Goal: Task Accomplishment & Management: Manage account settings

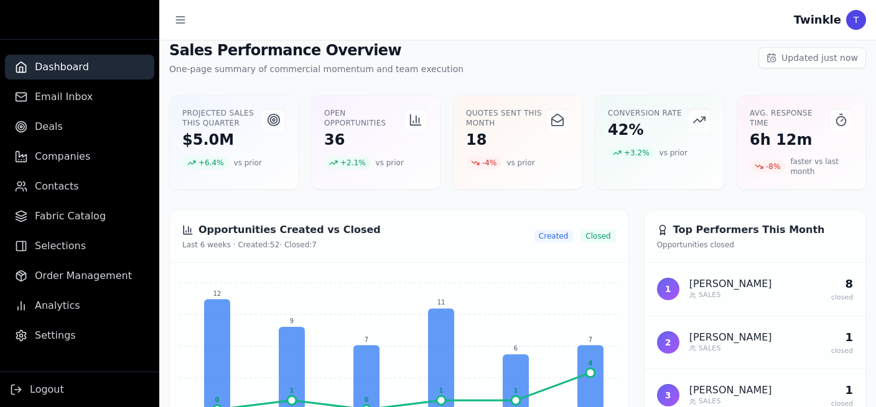
click at [828, 55] on span "Updated just now" at bounding box center [819, 58] width 77 height 12
click at [851, 22] on div "T" at bounding box center [856, 20] width 20 height 20
click at [858, 20] on div "T" at bounding box center [856, 20] width 20 height 20
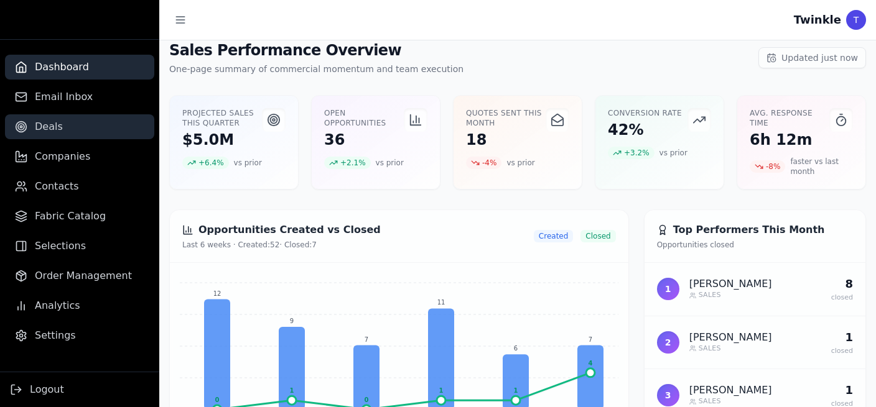
click at [44, 128] on span "Deals" at bounding box center [49, 126] width 28 height 15
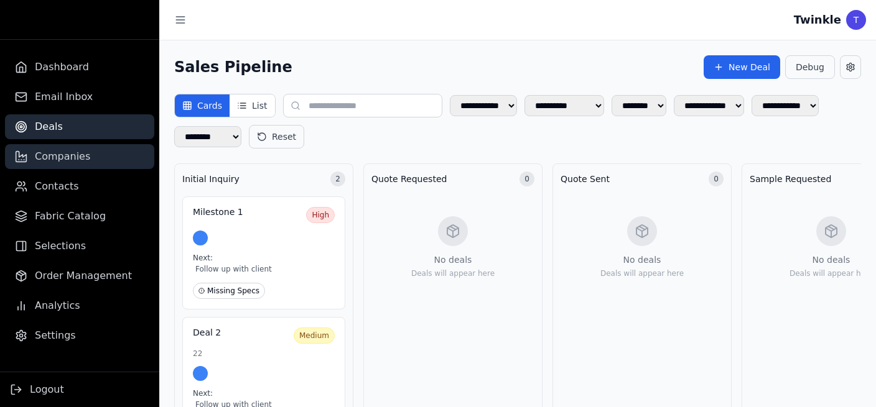
click at [61, 157] on span "Companies" at bounding box center [62, 156] width 55 height 15
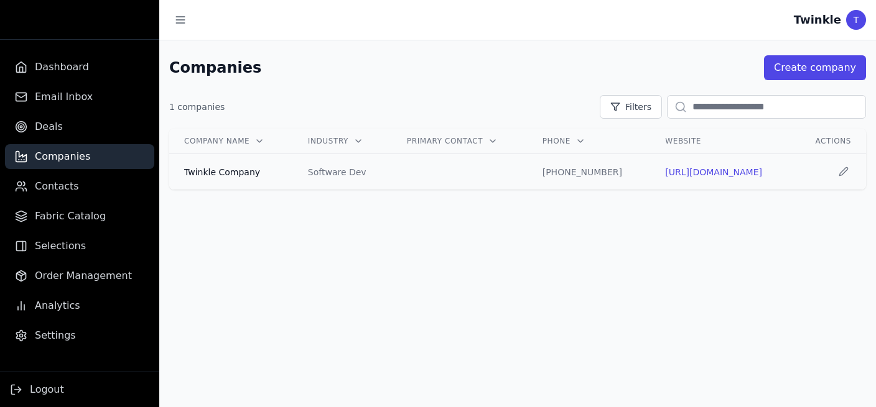
click at [220, 172] on div "Twinkle Company" at bounding box center [231, 172] width 94 height 12
click at [213, 179] on td "Twinkle Company" at bounding box center [231, 172] width 124 height 36
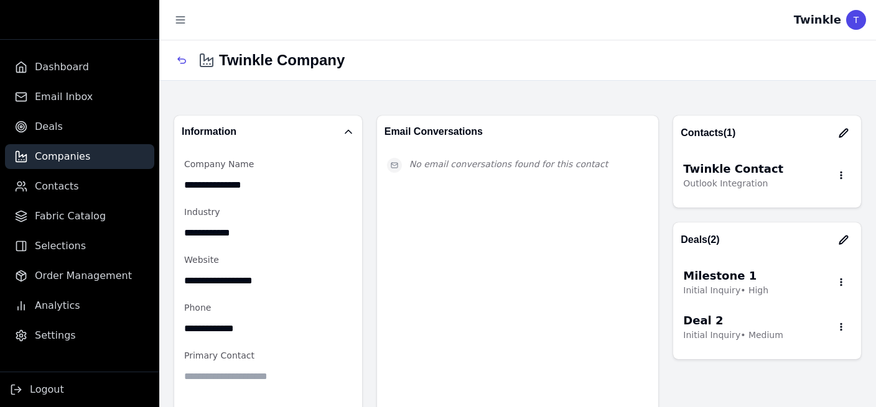
click at [833, 137] on button "button" at bounding box center [843, 133] width 20 height 20
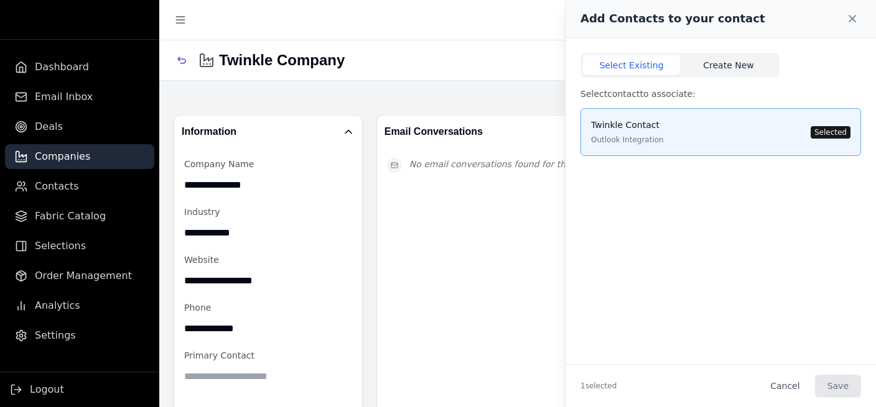
click at [728, 65] on button "Create New" at bounding box center [728, 65] width 97 height 20
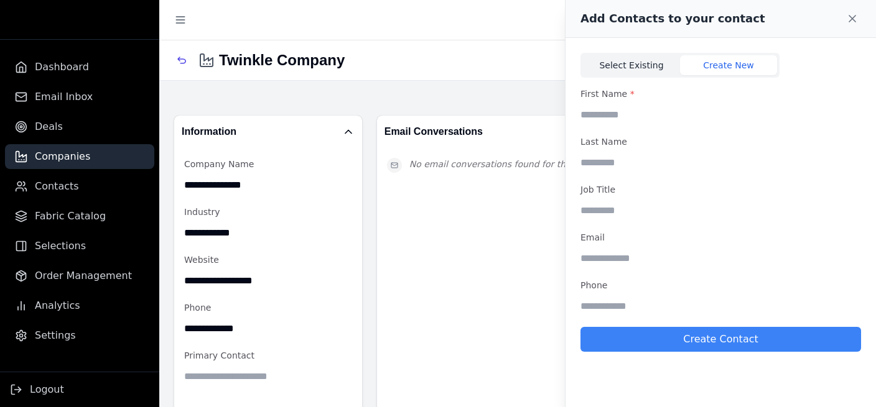
click at [623, 65] on button "Select Existing" at bounding box center [631, 65] width 97 height 20
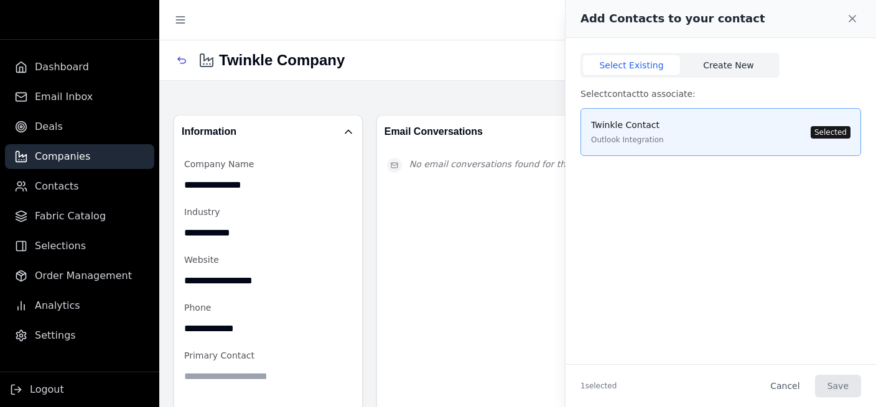
click at [759, 65] on button "Create New" at bounding box center [728, 65] width 97 height 20
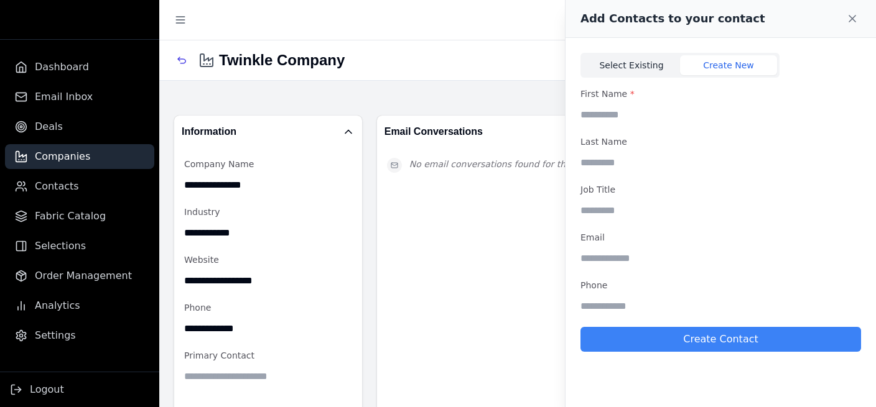
click at [614, 65] on button "Select Existing" at bounding box center [631, 65] width 97 height 20
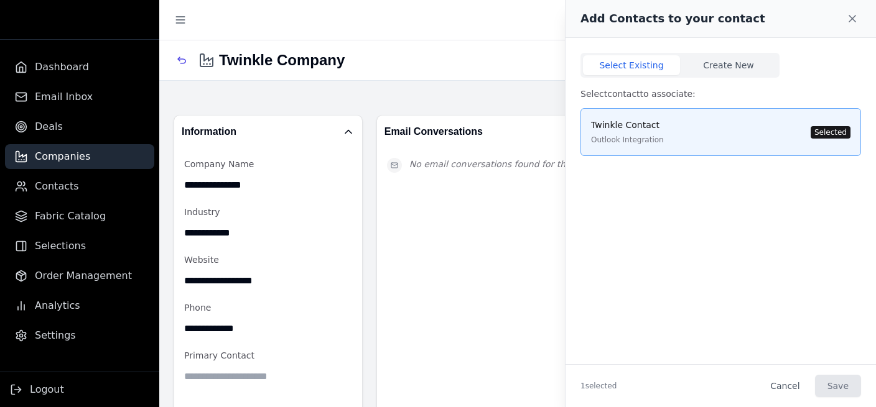
click at [631, 131] on p "Twinkle Contact" at bounding box center [627, 125] width 73 height 13
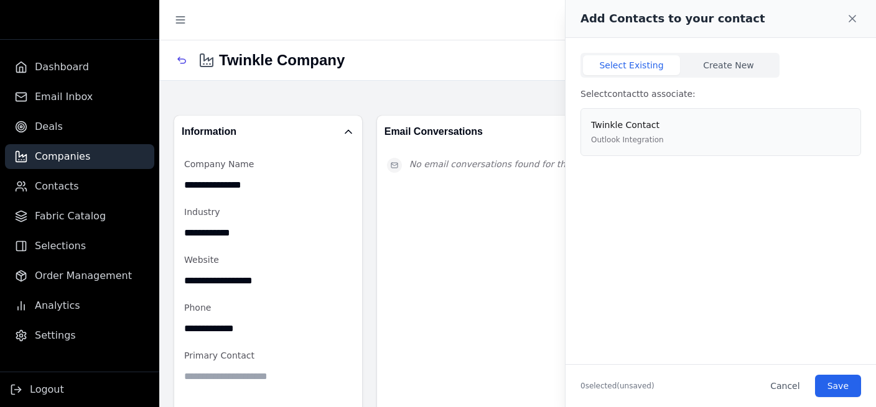
click at [655, 128] on p "Twinkle Contact" at bounding box center [627, 125] width 73 height 13
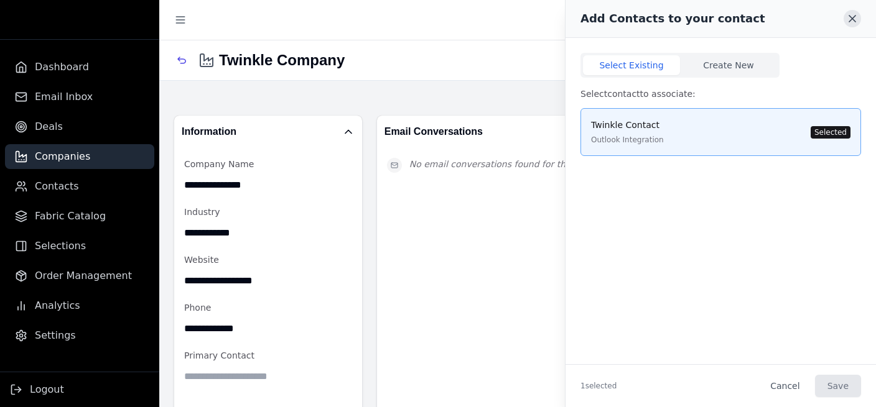
click at [852, 18] on icon at bounding box center [852, 19] width 6 height 6
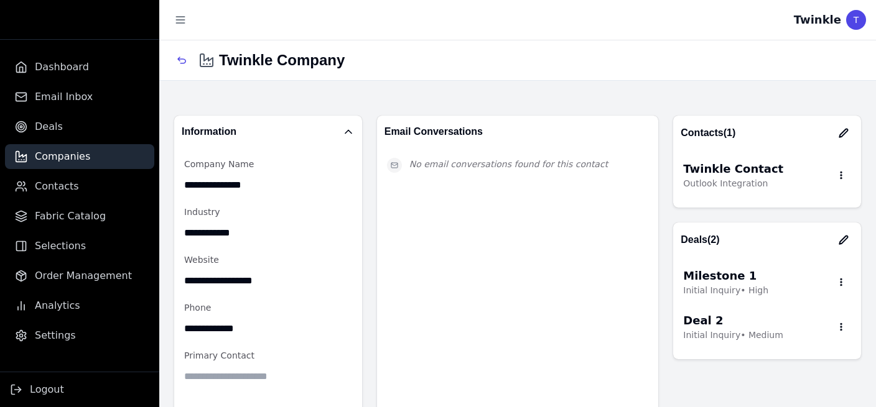
click at [833, 139] on button "button" at bounding box center [843, 133] width 20 height 20
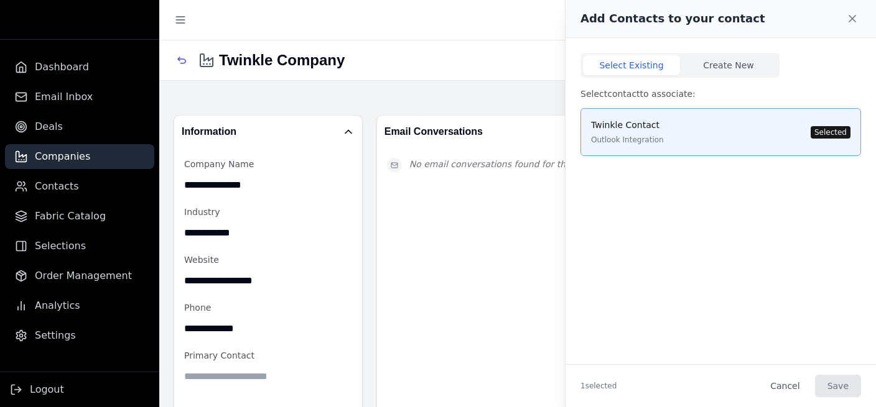
click at [718, 135] on div "Twinkle Contact Outlook Integration Selected" at bounding box center [720, 132] width 259 height 27
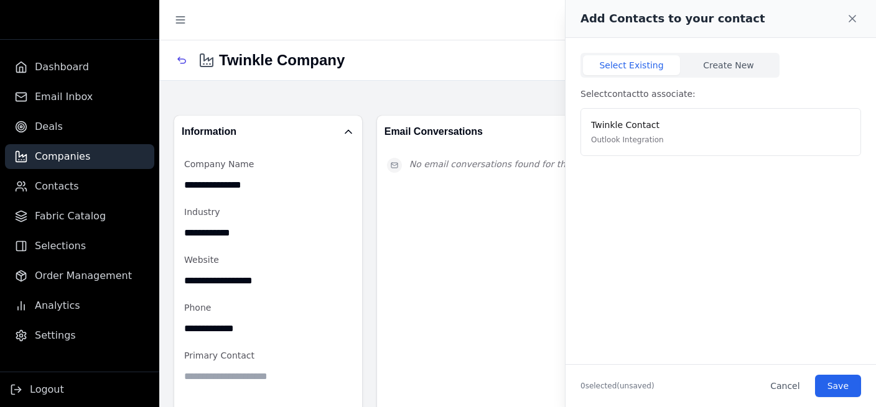
click at [840, 26] on div "Add Contacts to your contact" at bounding box center [720, 19] width 310 height 38
click at [59, 190] on span "Contacts" at bounding box center [57, 186] width 44 height 15
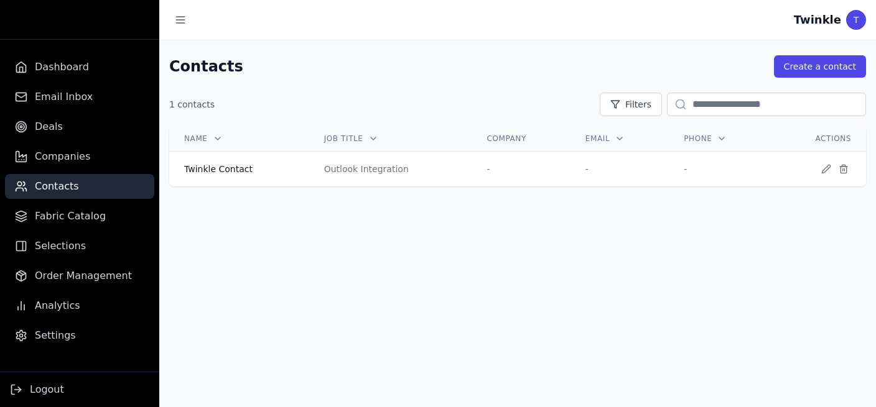
click at [623, 147] on th "Email" at bounding box center [619, 139] width 98 height 26
click at [615, 137] on icon at bounding box center [620, 139] width 10 height 10
click at [624, 116] on button "Filters" at bounding box center [631, 105] width 62 height 24
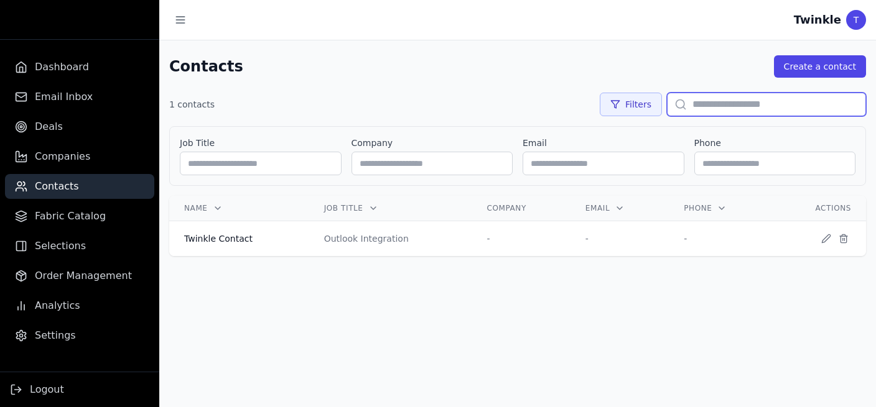
click at [720, 103] on input "text" at bounding box center [766, 105] width 199 height 24
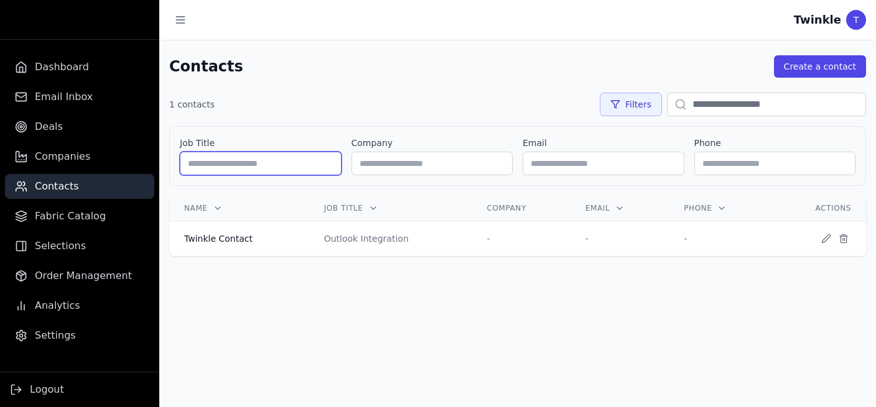
click at [323, 154] on input "text" at bounding box center [261, 164] width 162 height 24
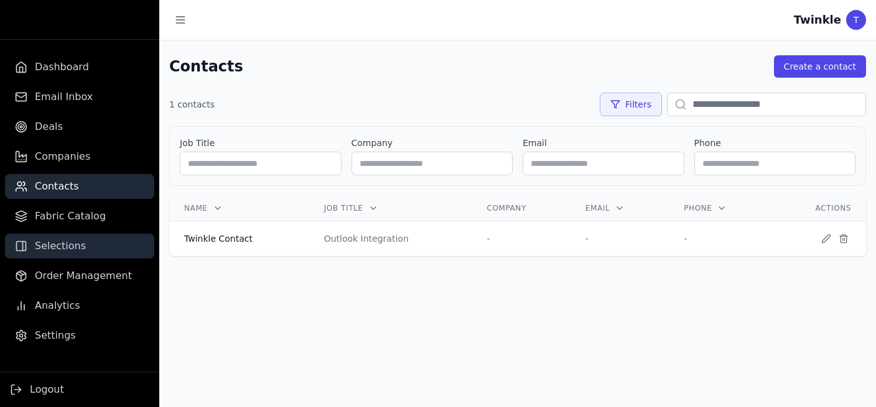
click at [73, 240] on span "Selections" at bounding box center [60, 246] width 51 height 15
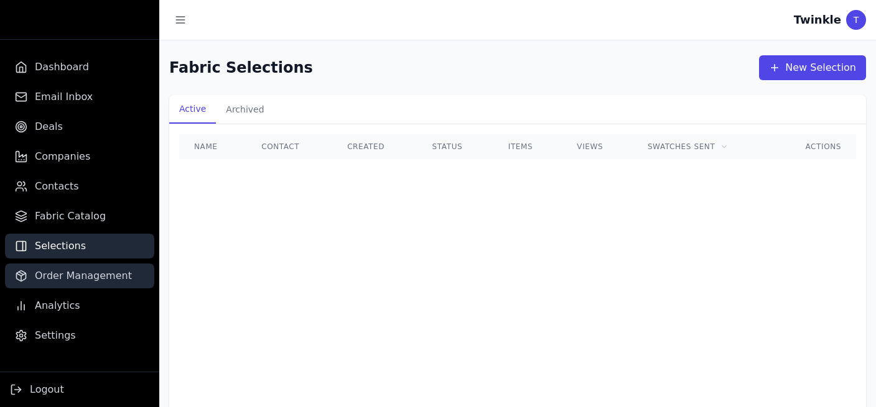
click at [80, 266] on link "Order Management" at bounding box center [79, 276] width 149 height 25
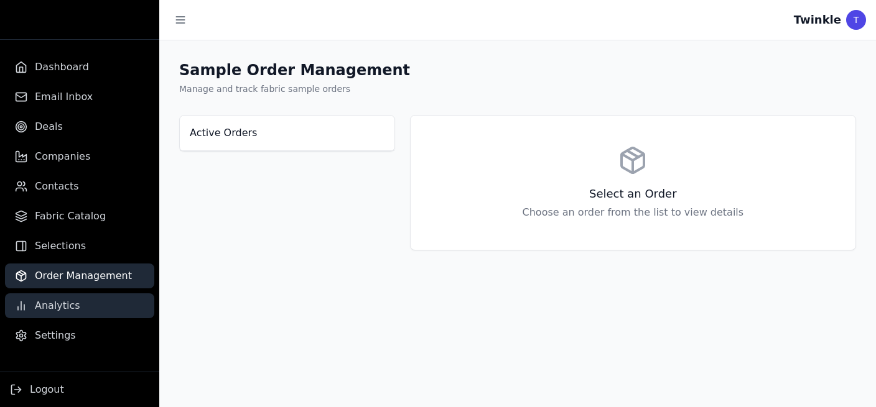
click at [74, 318] on link "Analytics" at bounding box center [79, 306] width 149 height 25
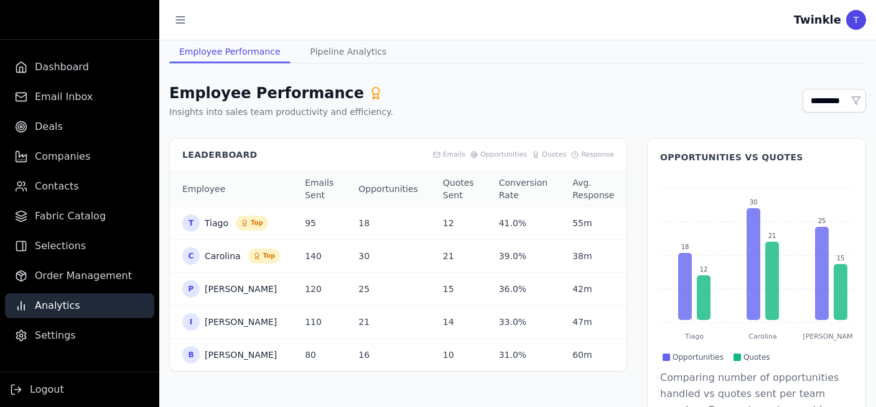
click at [65, 350] on aside "Dashboard Email Inbox Deals Companies Contacts Fabric Catalog Selections Order …" at bounding box center [79, 203] width 159 height 407
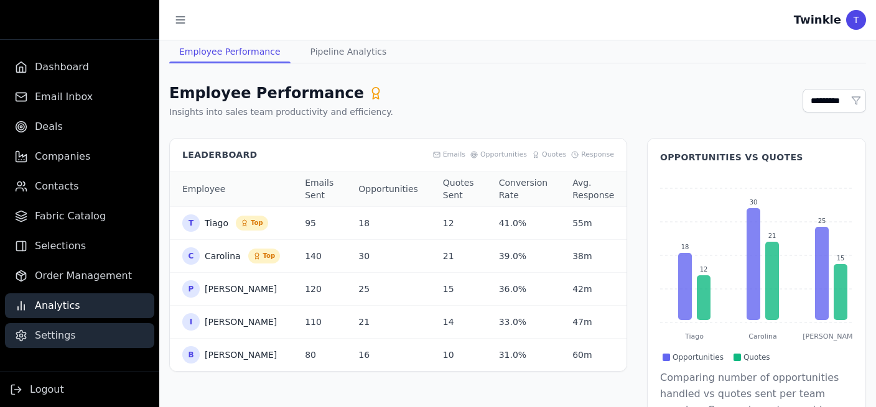
click at [57, 336] on span "Settings" at bounding box center [55, 335] width 41 height 15
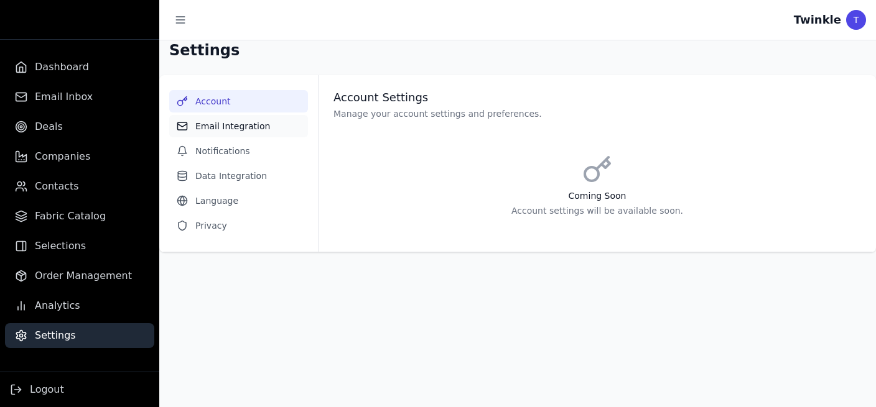
click at [228, 123] on button "Email Integration" at bounding box center [238, 126] width 139 height 22
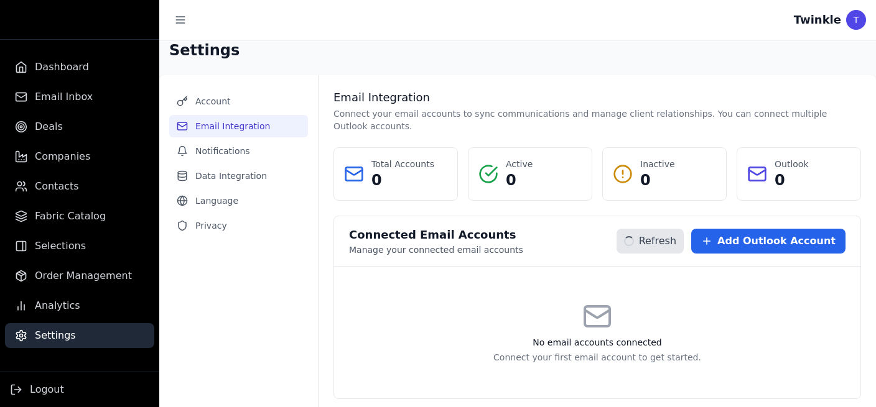
click at [670, 234] on span "Refresh" at bounding box center [657, 241] width 37 height 15
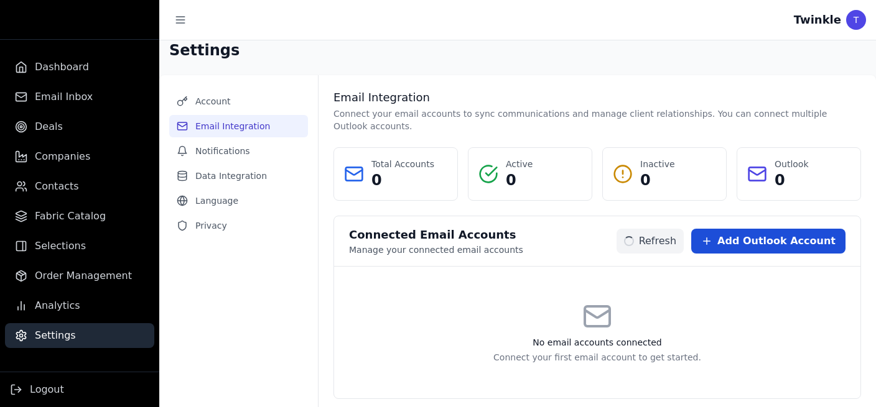
click at [764, 234] on span "Add Outlook Account" at bounding box center [776, 241] width 118 height 15
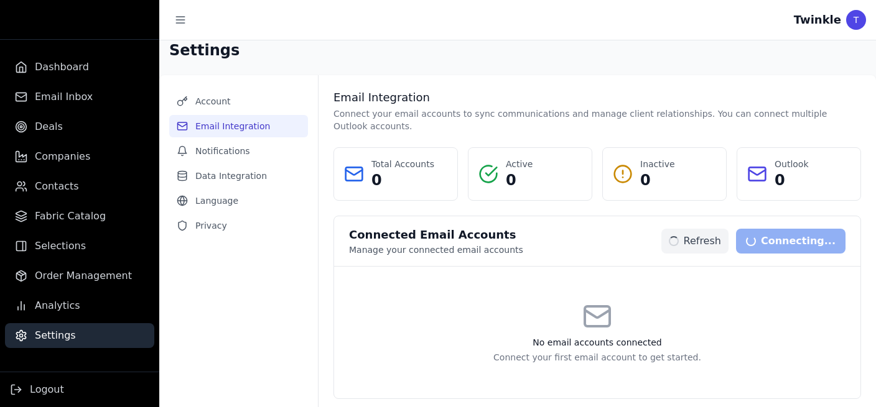
click at [852, 22] on div "T" at bounding box center [856, 20] width 20 height 20
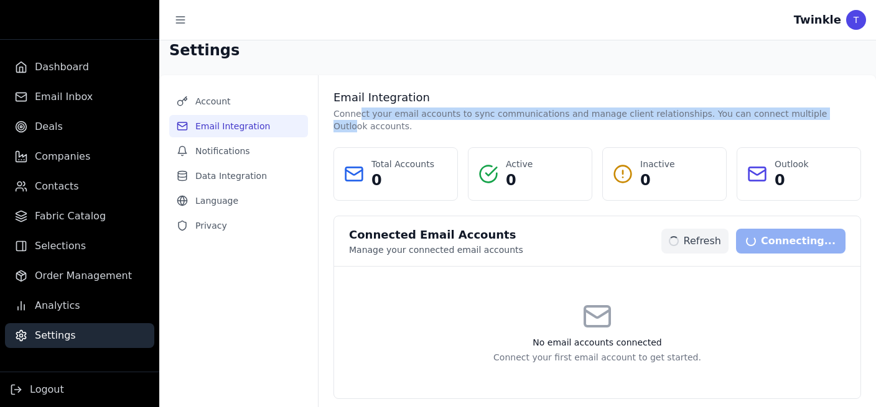
drag, startPoint x: 356, startPoint y: 112, endPoint x: 787, endPoint y: 113, distance: 431.0
click at [787, 113] on p "Connect your email accounts to sync communications and manage client relationsh…" at bounding box center [596, 120] width 527 height 25
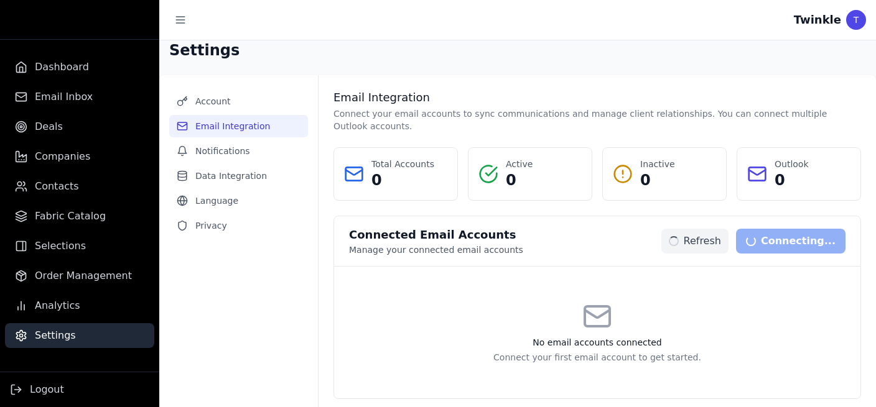
click at [794, 129] on div "Email Integration Connect your email accounts to sync communications and manage…" at bounding box center [596, 244] width 527 height 309
